Goal: Task Accomplishment & Management: Complete application form

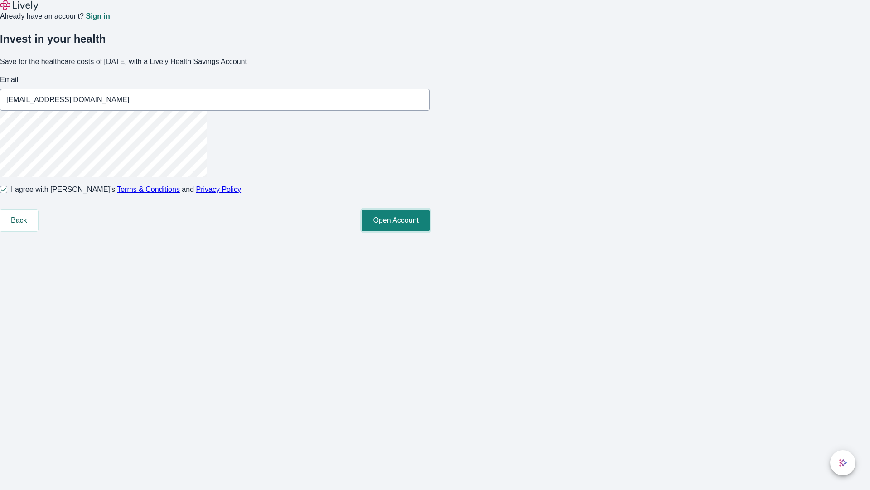
click at [430, 231] on button "Open Account" at bounding box center [396, 220] width 68 height 22
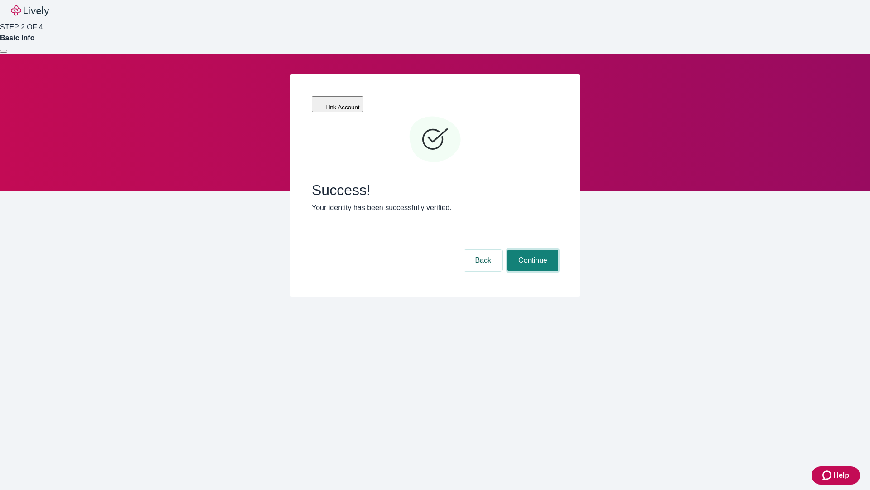
click at [532, 249] on button "Continue" at bounding box center [533, 260] width 51 height 22
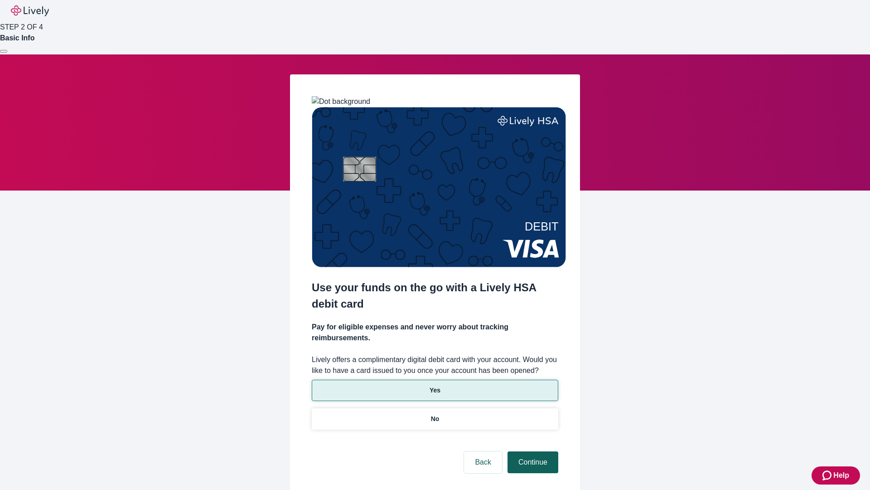
click at [435, 414] on p "No" at bounding box center [435, 419] width 9 height 10
click at [532, 451] on button "Continue" at bounding box center [533, 462] width 51 height 22
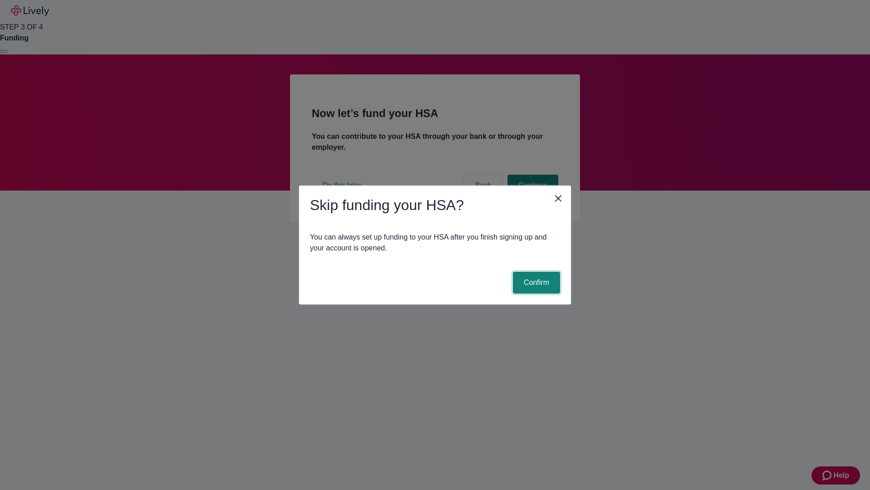
click at [535, 282] on button "Confirm" at bounding box center [536, 283] width 47 height 22
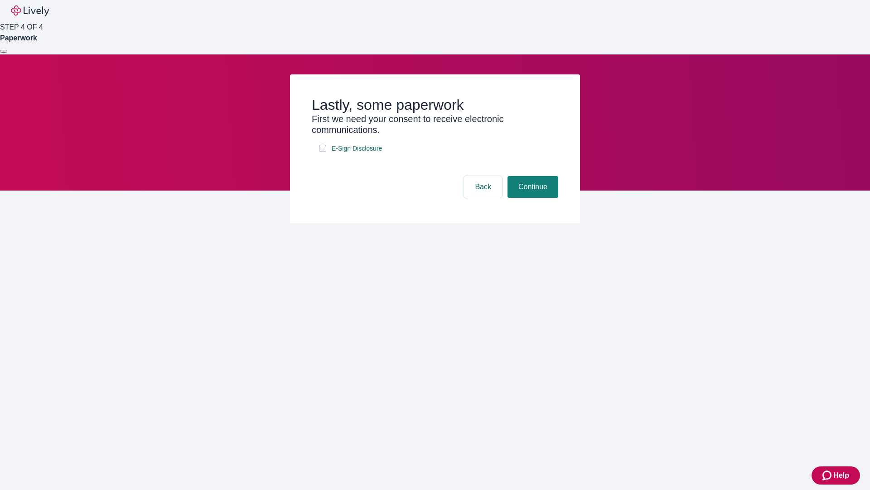
click at [323, 152] on input "E-Sign Disclosure" at bounding box center [322, 148] width 7 height 7
checkbox input "true"
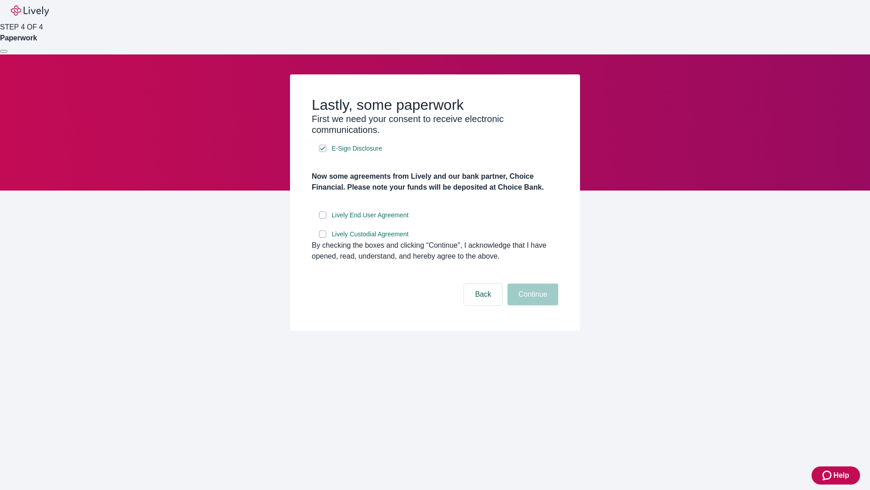
click at [323, 218] on input "Lively End User Agreement" at bounding box center [322, 214] width 7 height 7
checkbox input "true"
click at [323, 238] on input "Lively Custodial Agreement" at bounding box center [322, 233] width 7 height 7
checkbox input "true"
click at [532, 305] on button "Continue" at bounding box center [533, 294] width 51 height 22
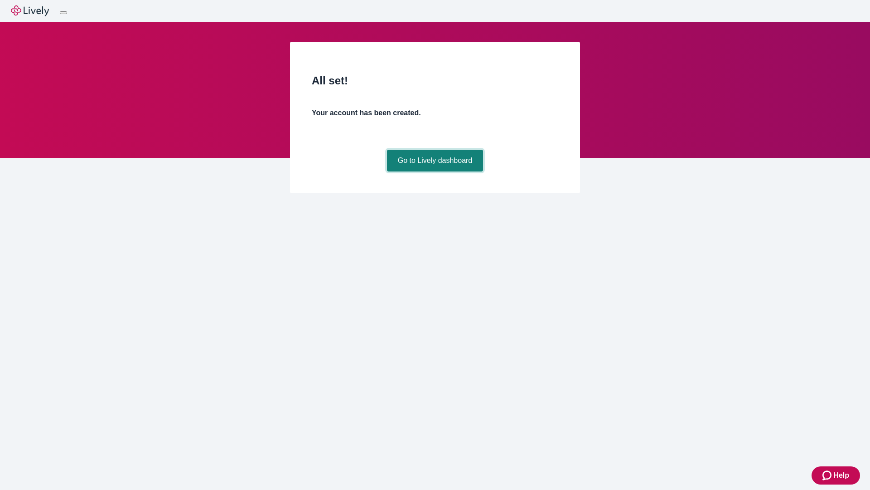
click at [435, 171] on link "Go to Lively dashboard" at bounding box center [435, 161] width 97 height 22
